Goal: Task Accomplishment & Management: Manage account settings

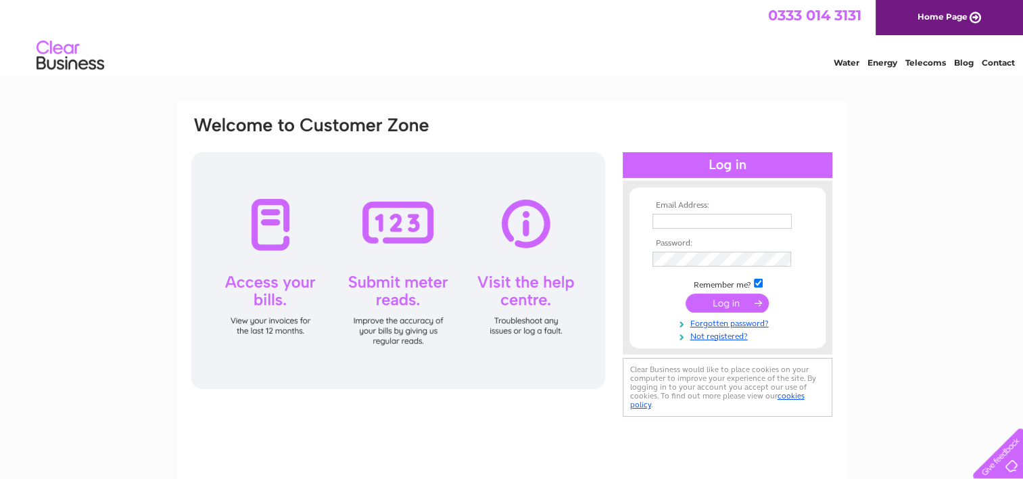
type input "edcblackpool@hotmail.co.uk"
click at [718, 297] on input "submit" at bounding box center [727, 303] width 83 height 19
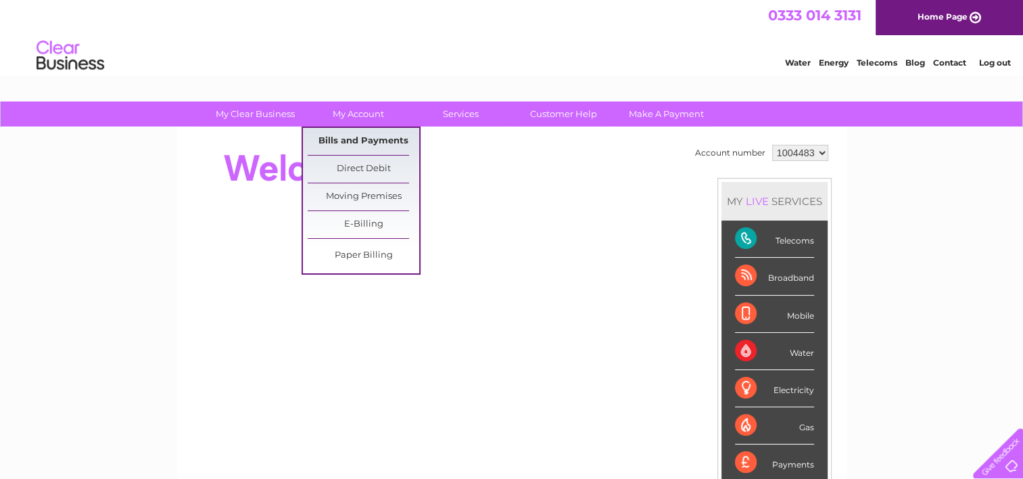
click at [354, 142] on link "Bills and Payments" at bounding box center [364, 141] width 112 height 27
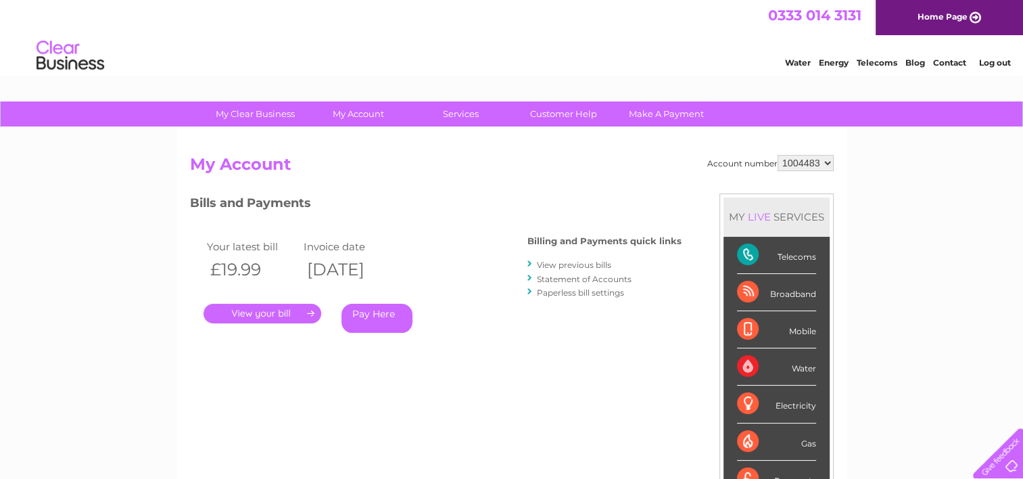
click at [285, 309] on link "." at bounding box center [263, 314] width 118 height 20
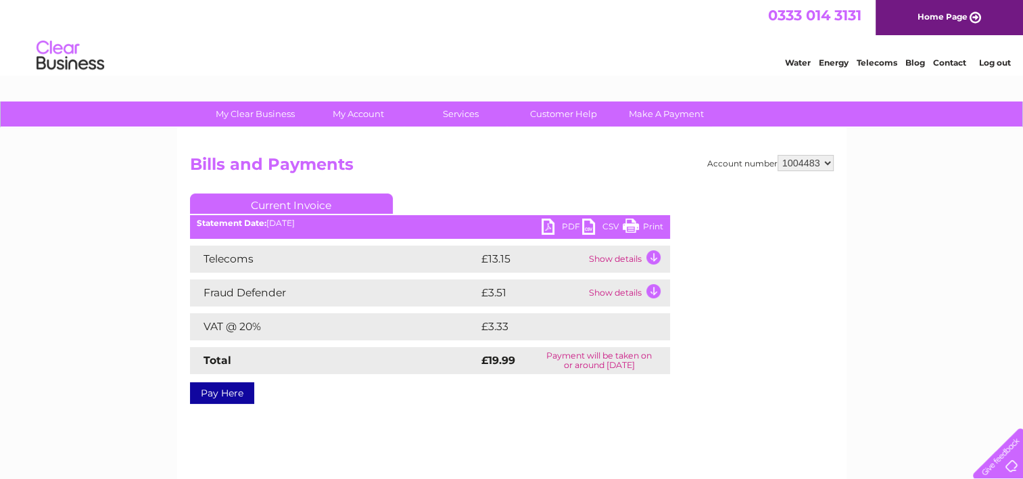
click at [551, 229] on link "PDF" at bounding box center [562, 228] width 41 height 20
